Goal: Task Accomplishment & Management: Manage account settings

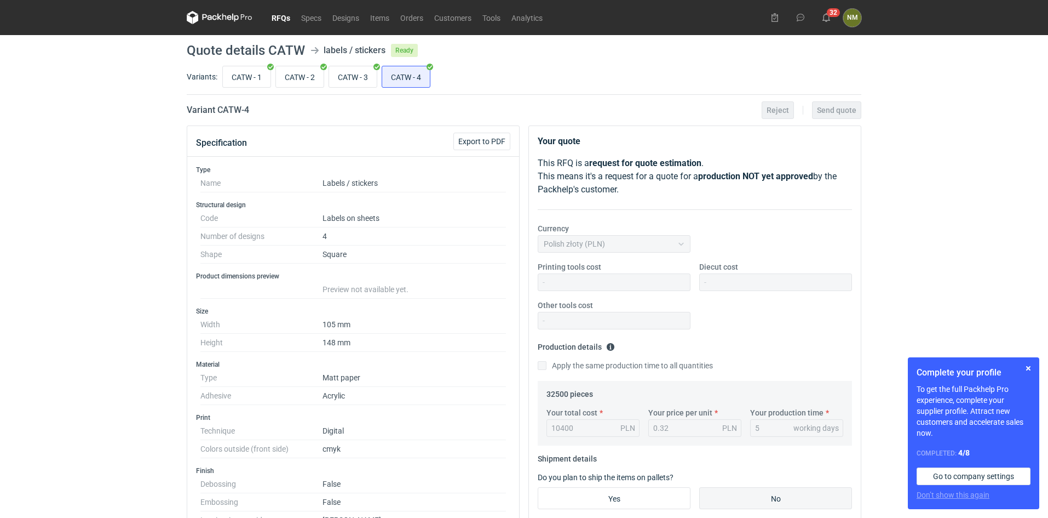
scroll to position [383, 0]
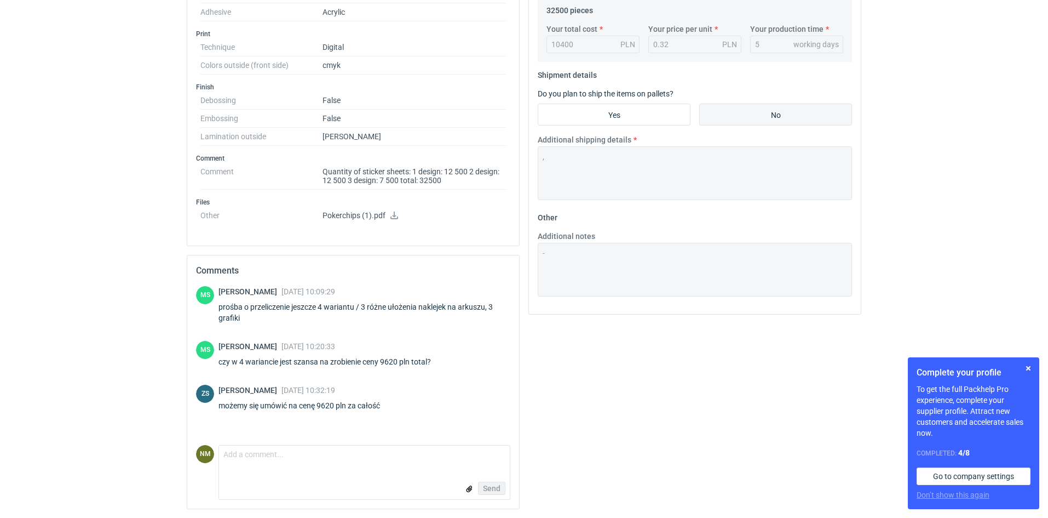
drag, startPoint x: 306, startPoint y: 486, endPoint x: 315, endPoint y: 472, distance: 16.6
click at [311, 480] on div "Send" at bounding box center [364, 488] width 291 height 22
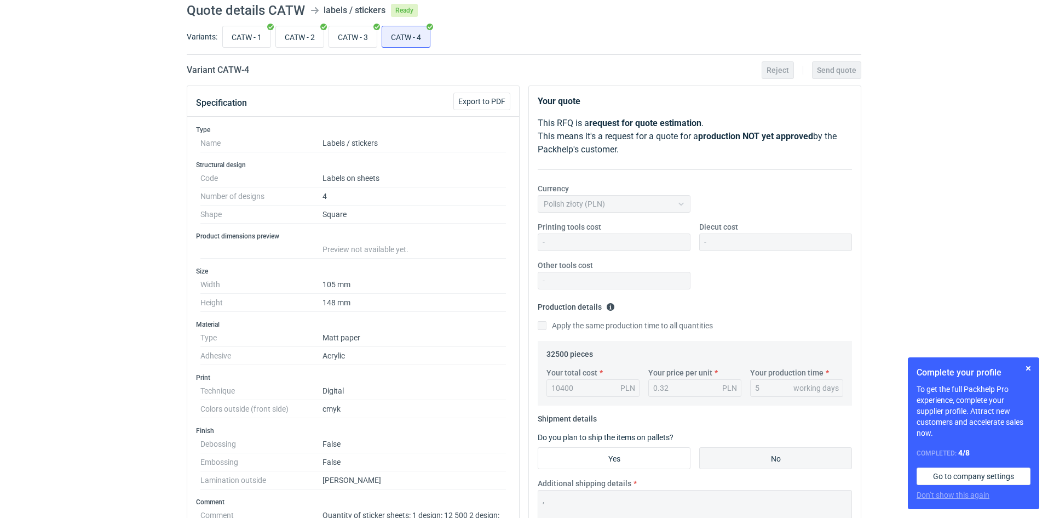
scroll to position [0, 0]
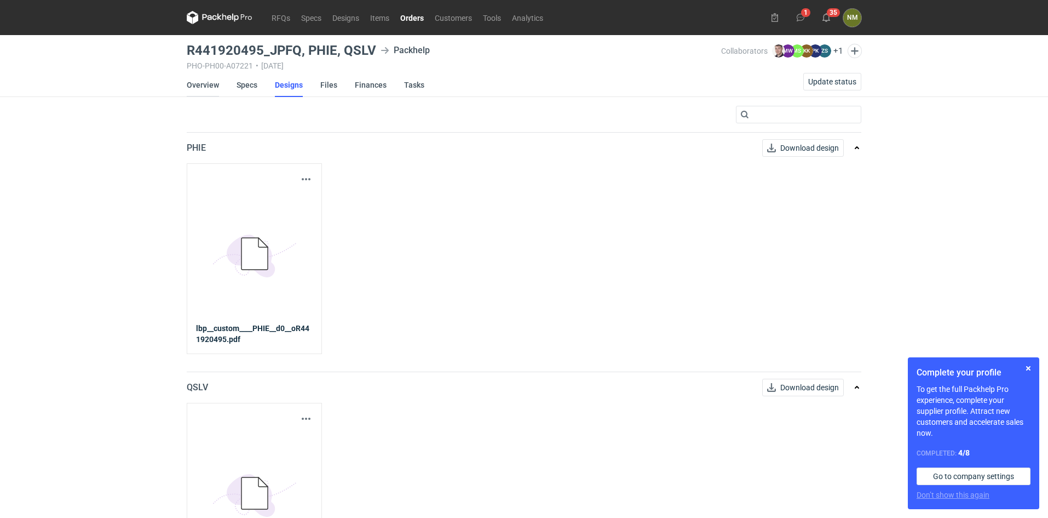
click at [205, 89] on link "Overview" at bounding box center [203, 85] width 32 height 24
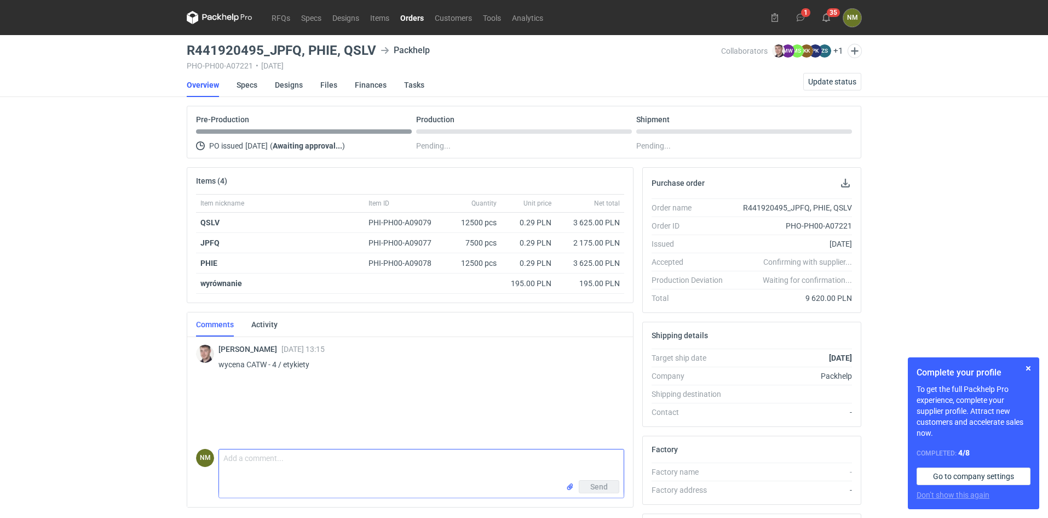
click at [345, 458] on textarea "Comment message" at bounding box center [421, 464] width 405 height 31
click at [263, 457] on textarea "Dzień doby, w załączniku potwierdzenie uruchomienia zlecenia." at bounding box center [421, 464] width 405 height 31
type textarea "Dzień doby, w załączniku potwierdzenie uruchomienia zlecenia."
click at [569, 486] on input "file" at bounding box center [570, 487] width 9 height 12
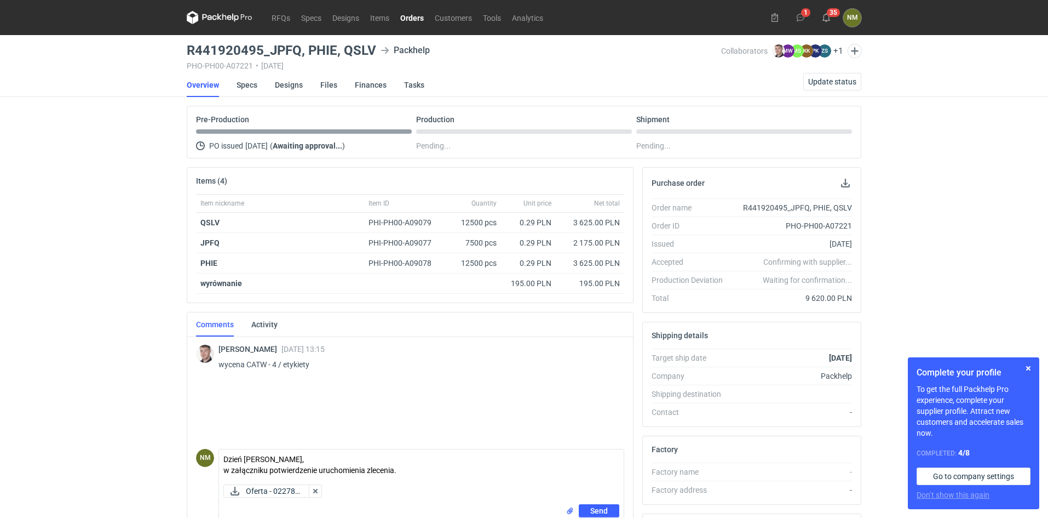
scroll to position [186, 0]
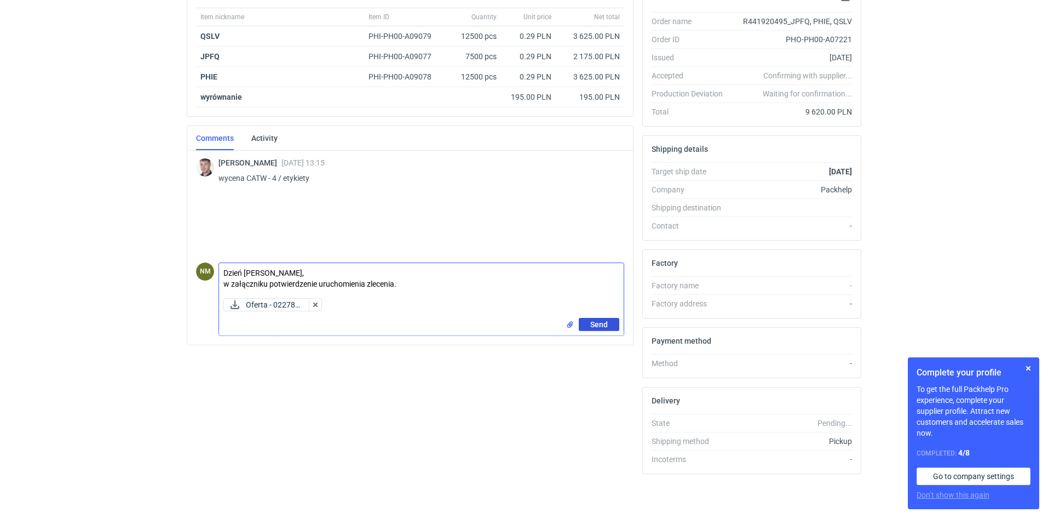
click at [607, 326] on span "Send" at bounding box center [599, 324] width 18 height 8
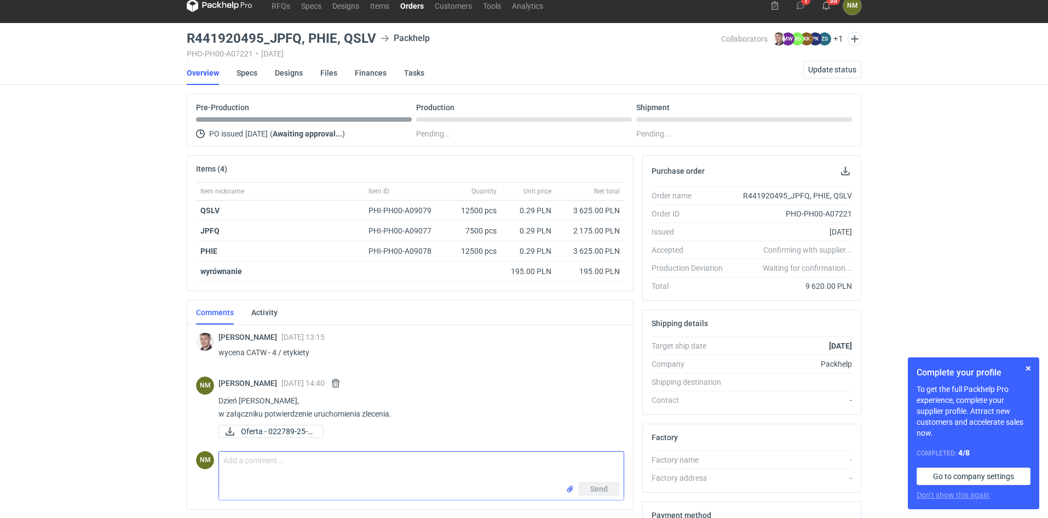
scroll to position [0, 0]
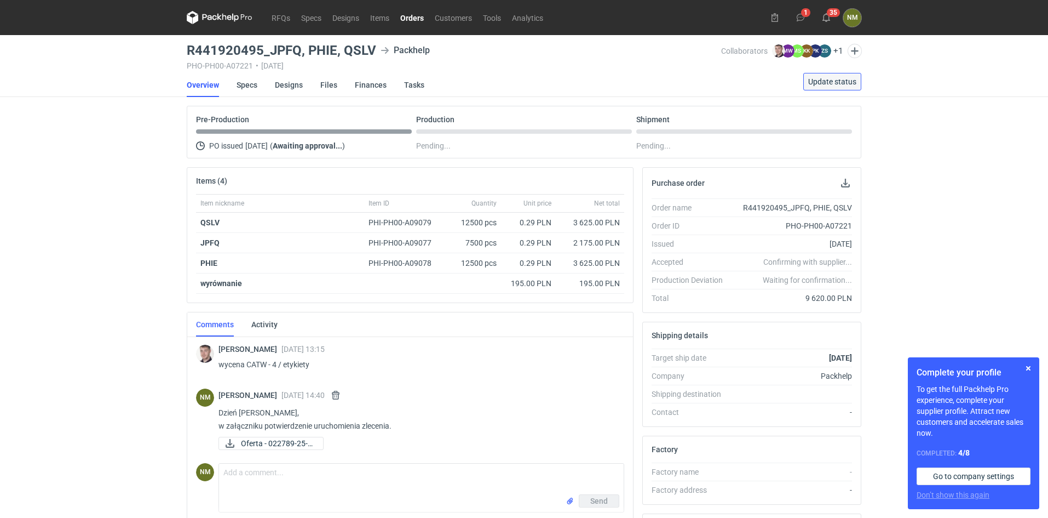
click at [834, 81] on span "Update status" at bounding box center [832, 82] width 48 height 8
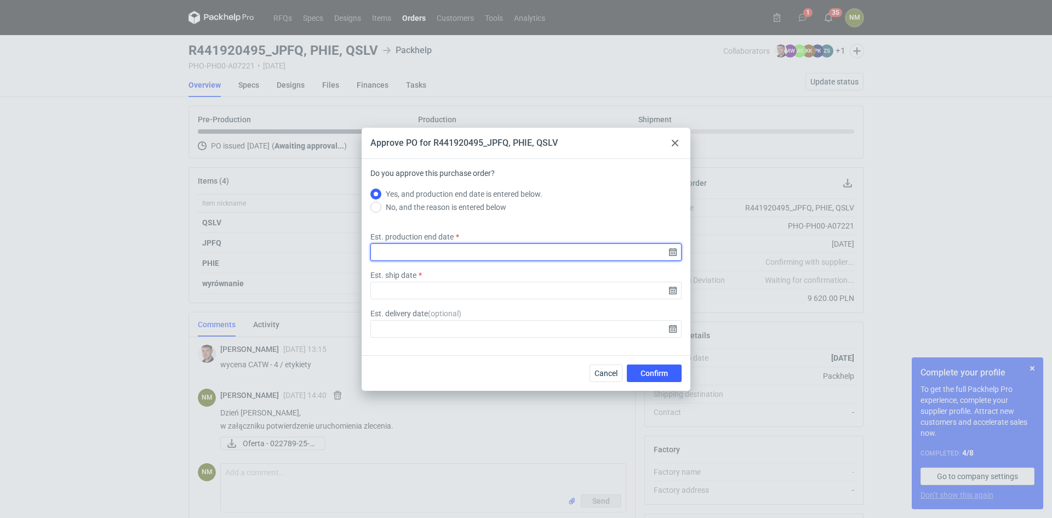
click at [465, 251] on input "Est. production end date" at bounding box center [525, 252] width 311 height 18
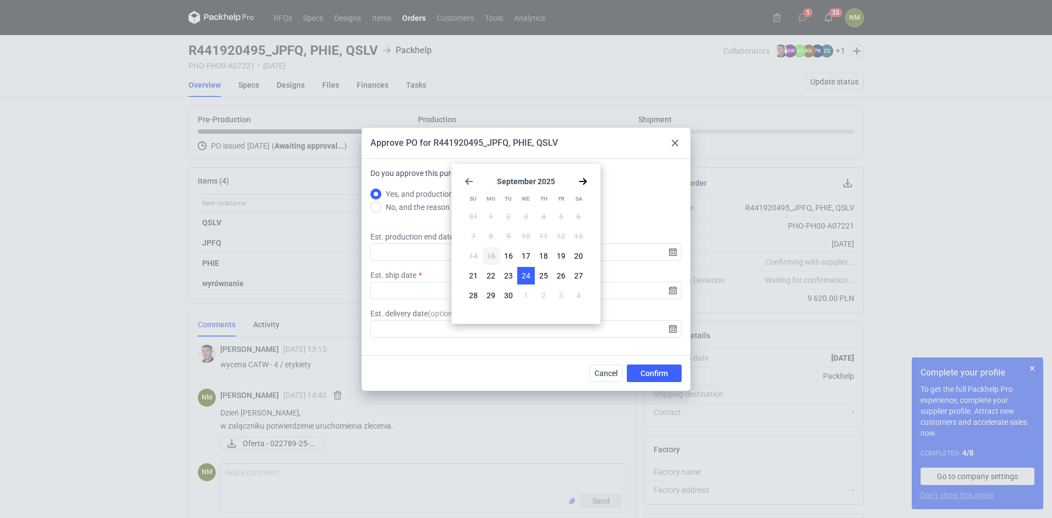
click at [532, 274] on button "24" at bounding box center [526, 276] width 18 height 18
type input "2025-09-24"
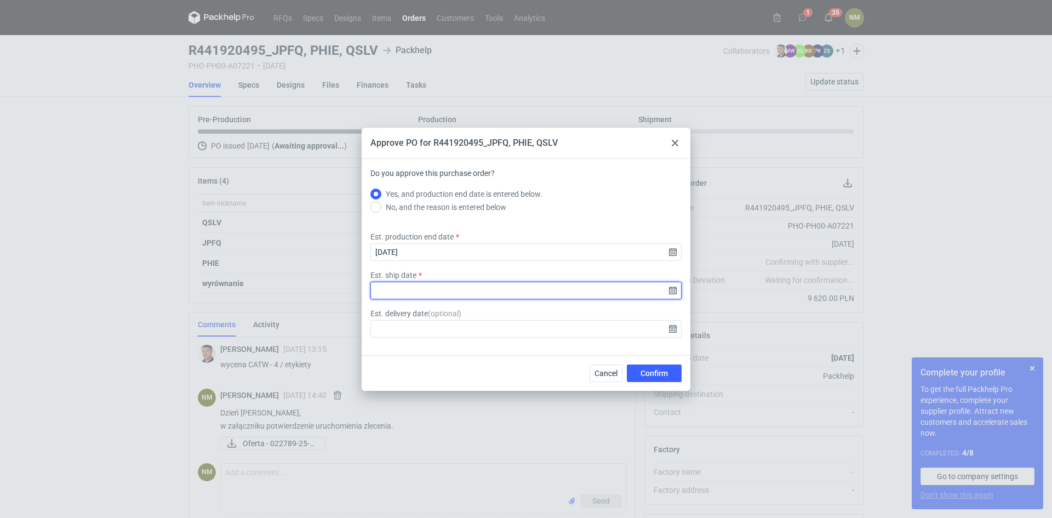
click at [416, 286] on input "Est. ship date" at bounding box center [525, 291] width 311 height 18
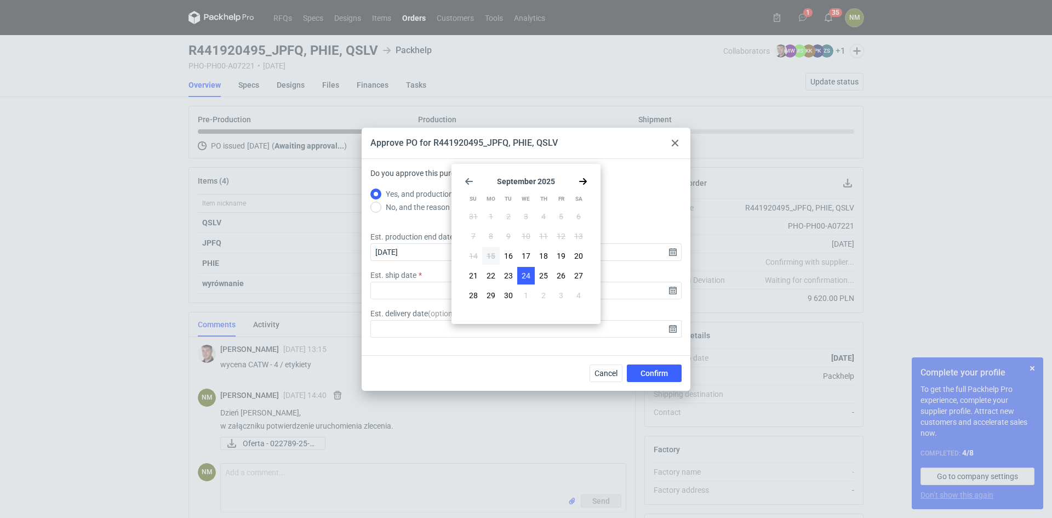
click at [526, 277] on span "24" at bounding box center [525, 275] width 9 height 11
type input "2025-09-24"
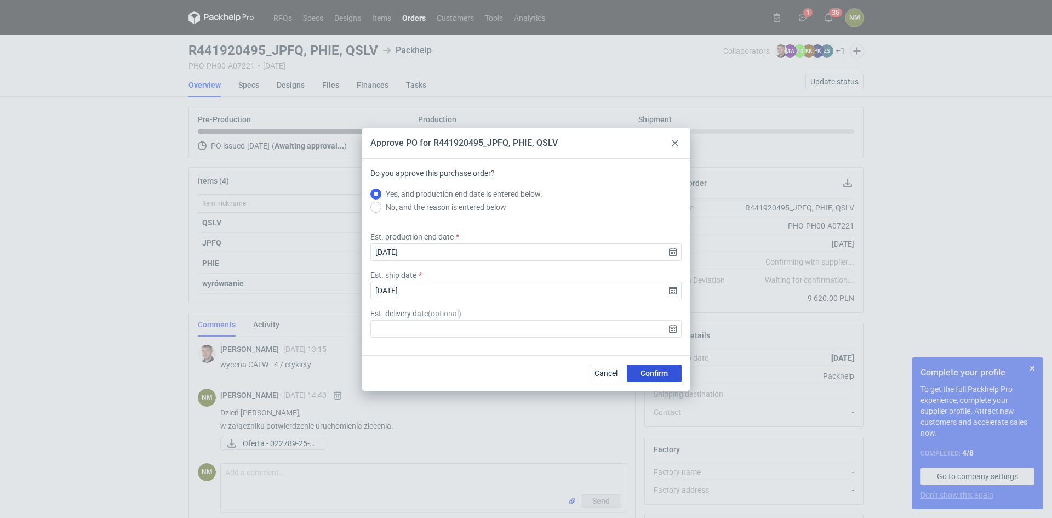
click at [657, 374] on span "Confirm" at bounding box center [653, 373] width 27 height 8
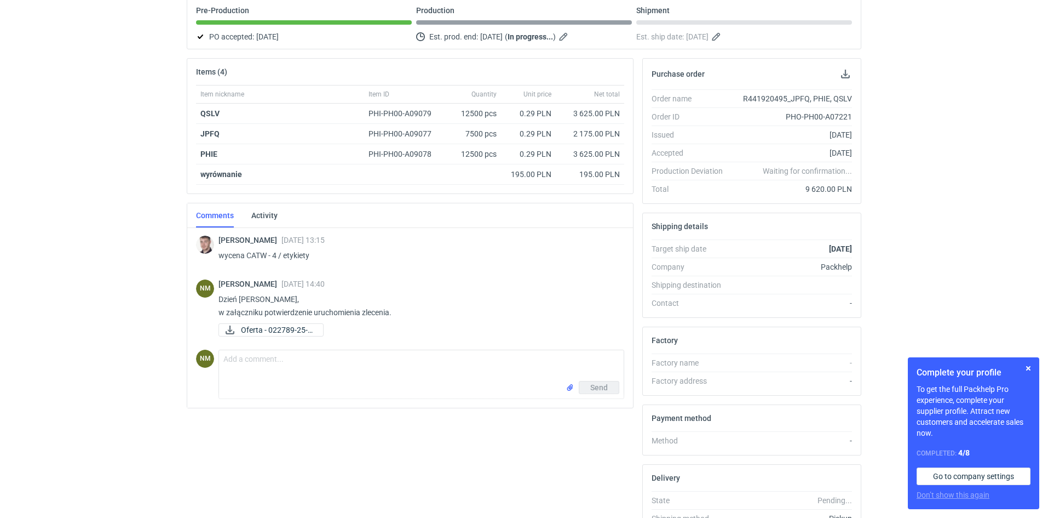
scroll to position [164, 0]
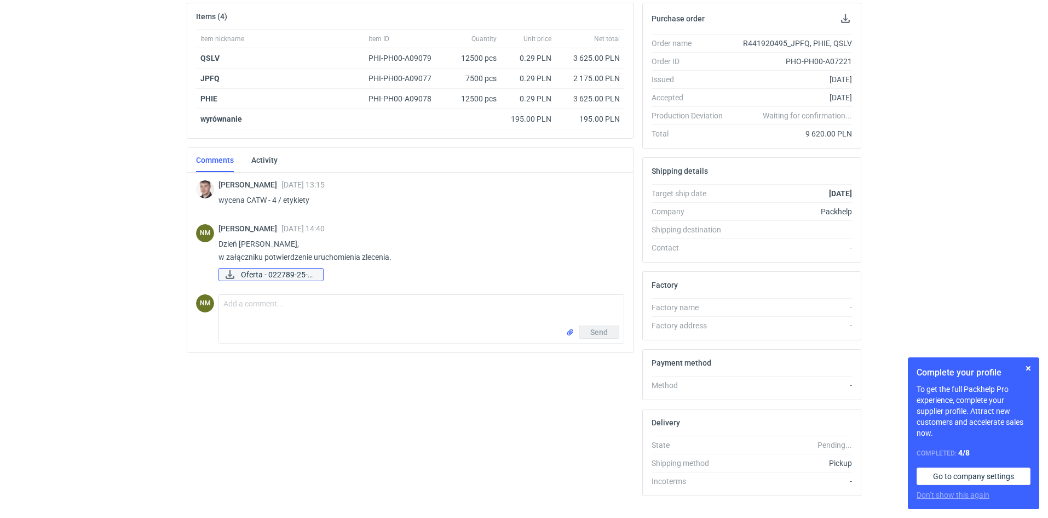
click at [287, 273] on span "Oferta - 022789-25-E..." at bounding box center [277, 274] width 73 height 12
